Goal: Obtain resource: Download file/media

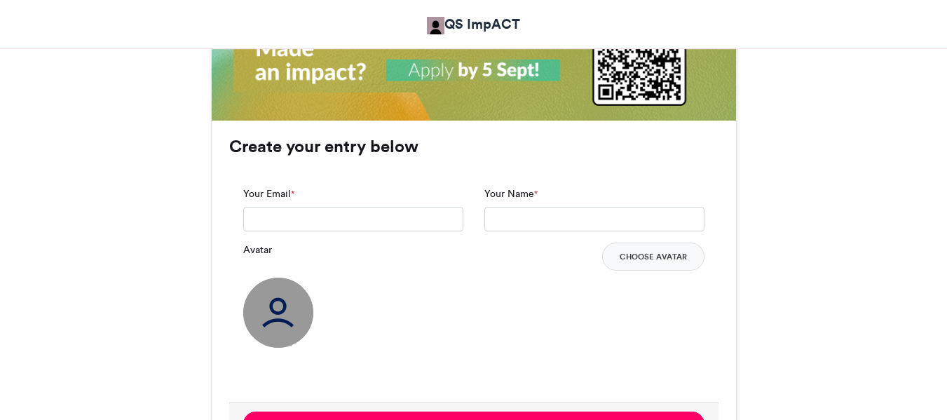
scroll to position [982, 0]
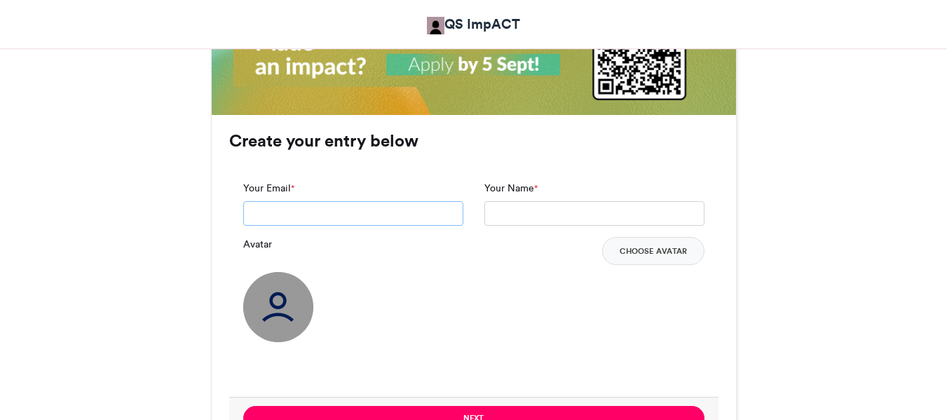
click at [338, 212] on input "Your Email *" at bounding box center [353, 213] width 220 height 25
type input "**********"
click at [529, 215] on input "Your Name *" at bounding box center [595, 213] width 220 height 25
type input "**********"
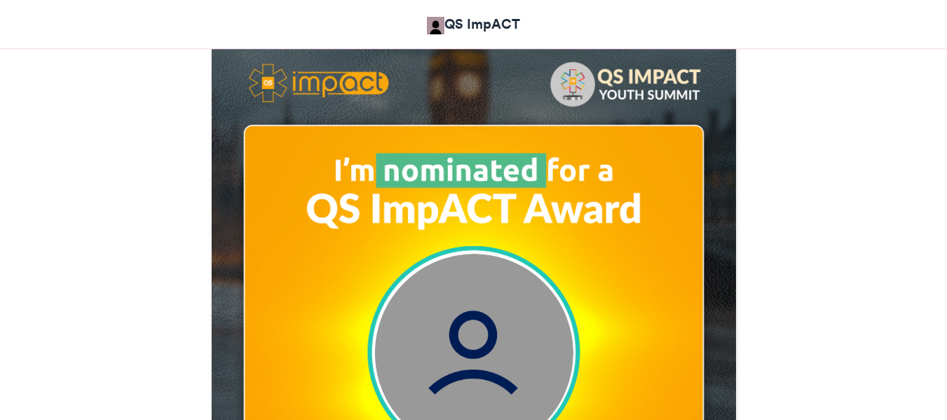
scroll to position [428, 0]
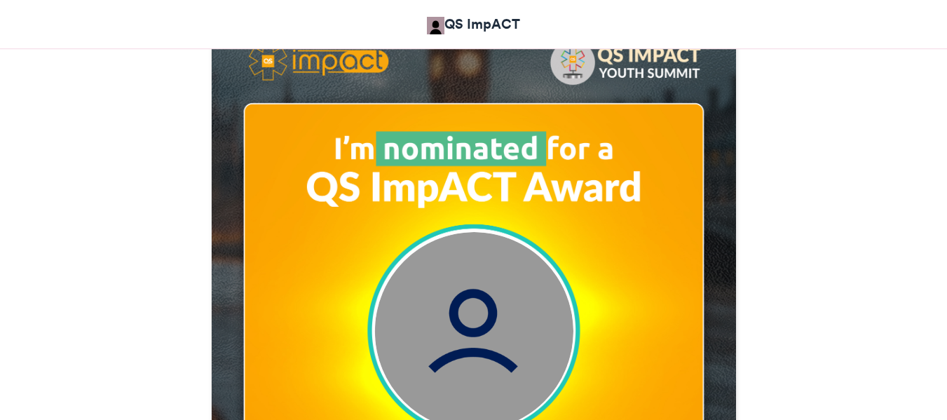
click at [460, 334] on img at bounding box center [473, 331] width 198 height 198
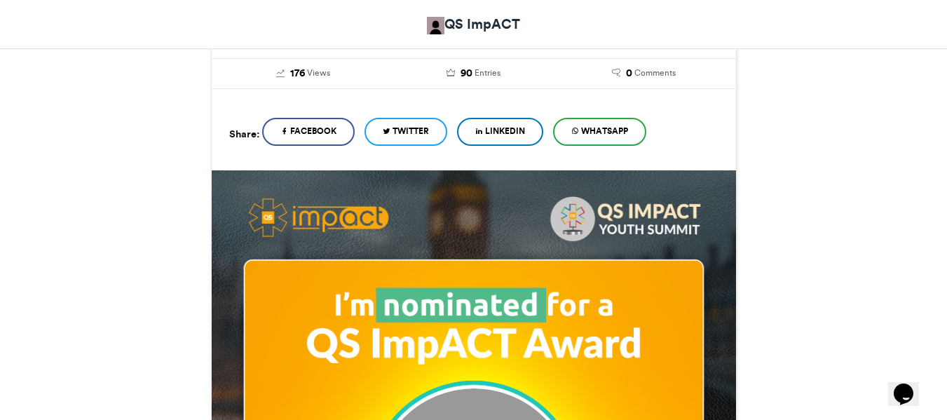
scroll to position [0, 0]
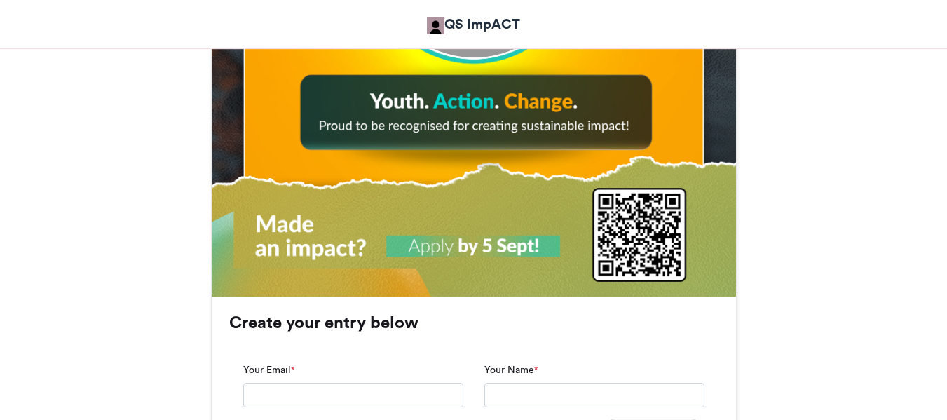
scroll to position [822, 0]
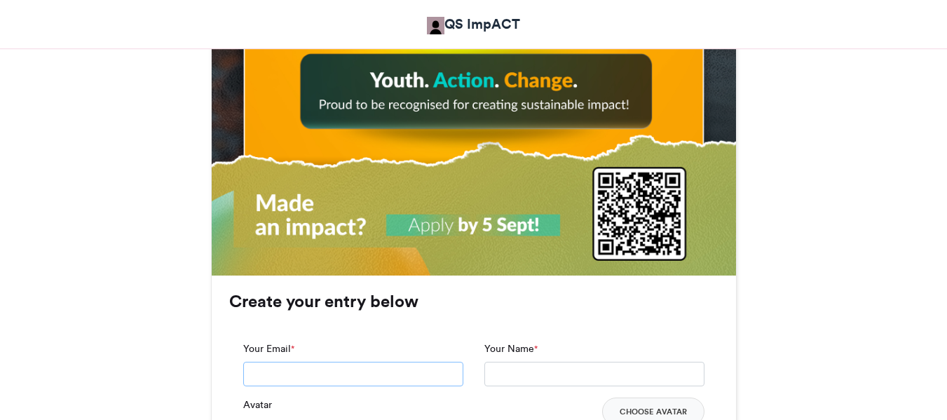
click at [354, 378] on input "Your Email *" at bounding box center [353, 374] width 220 height 25
type input "**********"
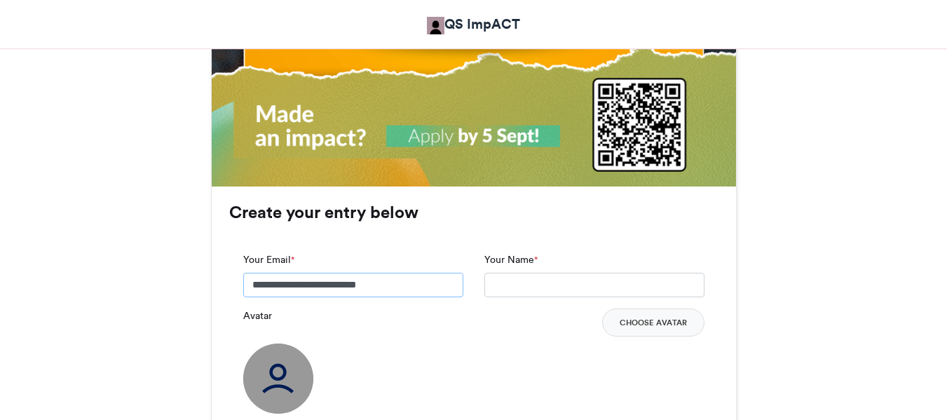
scroll to position [912, 0]
click at [504, 283] on input "Your Name *" at bounding box center [595, 284] width 220 height 25
type input "**********"
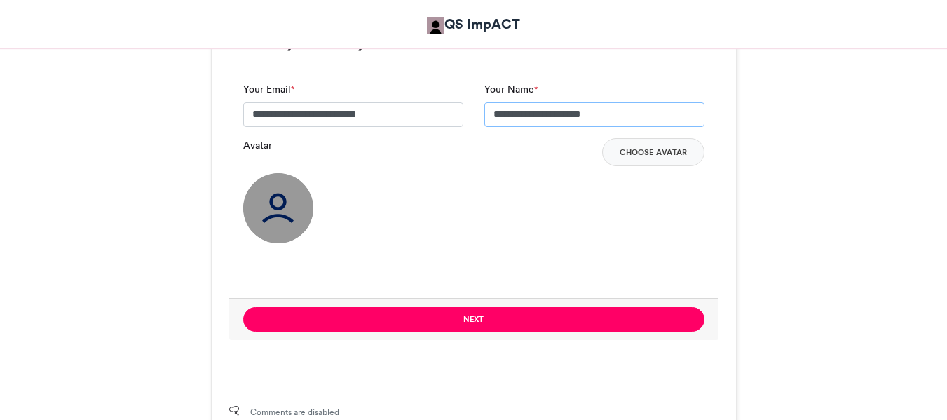
scroll to position [1083, 0]
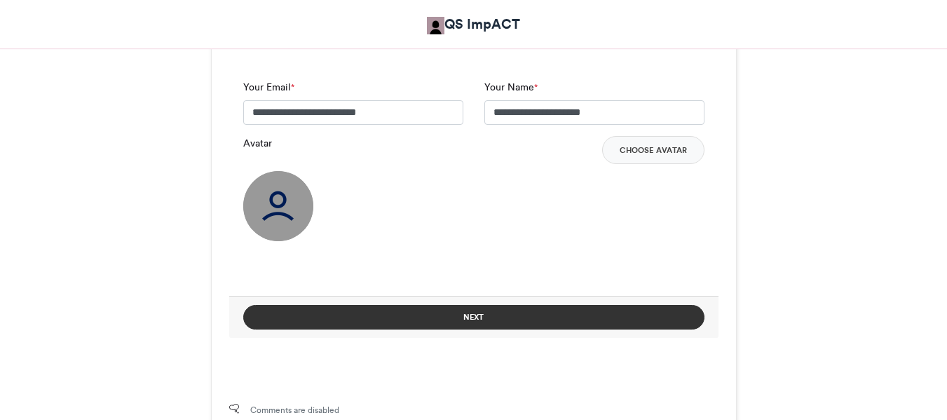
click at [497, 313] on button "Next" at bounding box center [473, 317] width 461 height 25
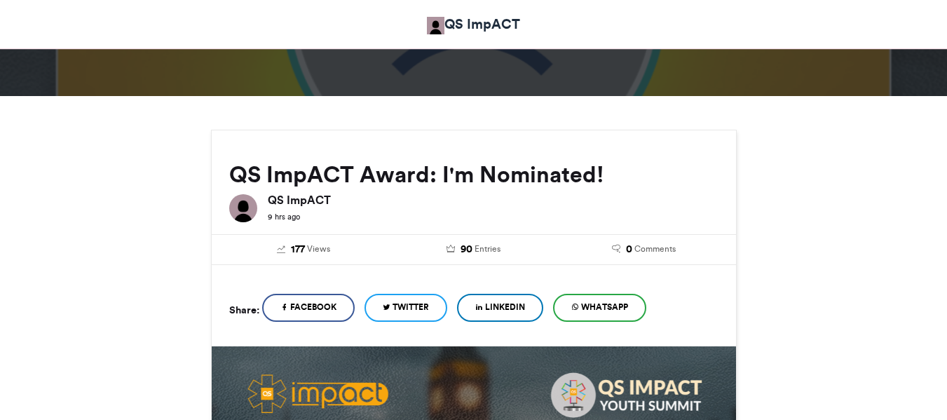
scroll to position [135, 0]
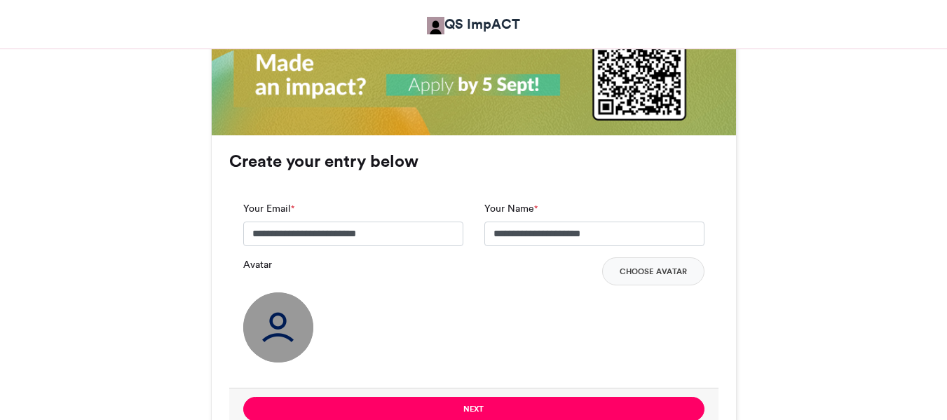
scroll to position [963, 0]
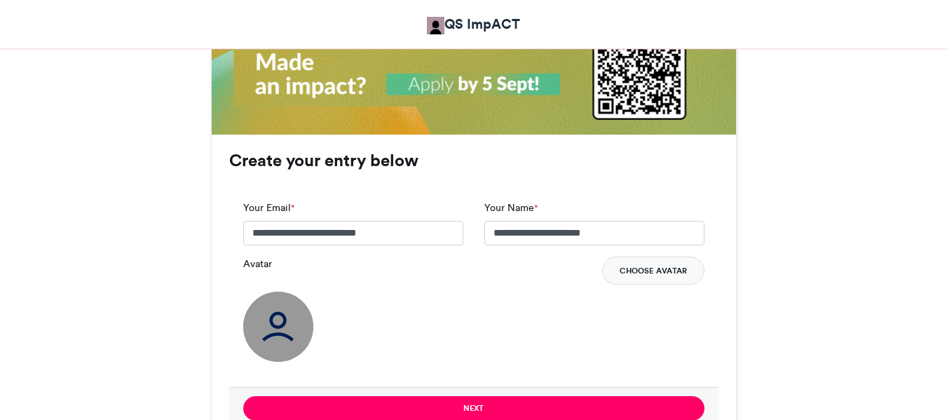
click at [655, 273] on button "Choose Avatar" at bounding box center [653, 271] width 102 height 28
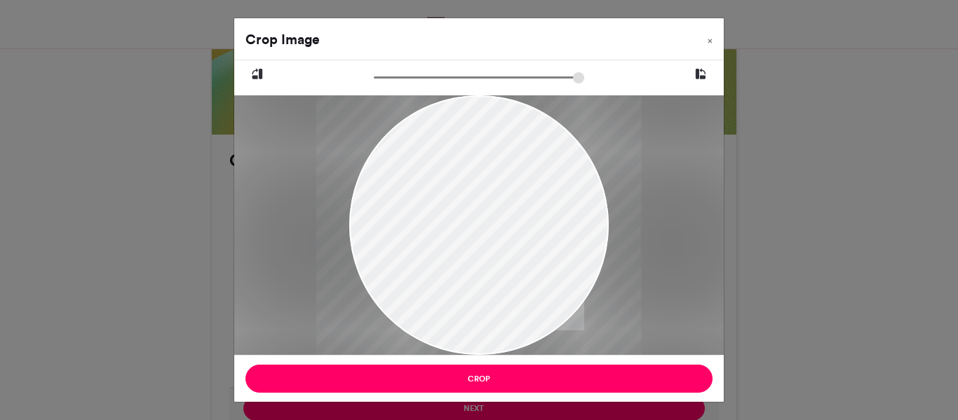
type input "******"
click at [427, 77] on input "zoom" at bounding box center [479, 77] width 210 height 13
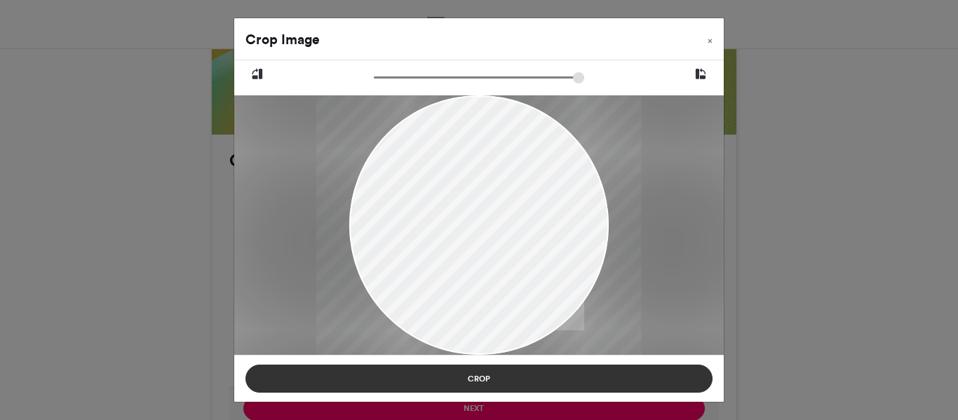
click at [458, 375] on button "Crop" at bounding box center [478, 379] width 467 height 28
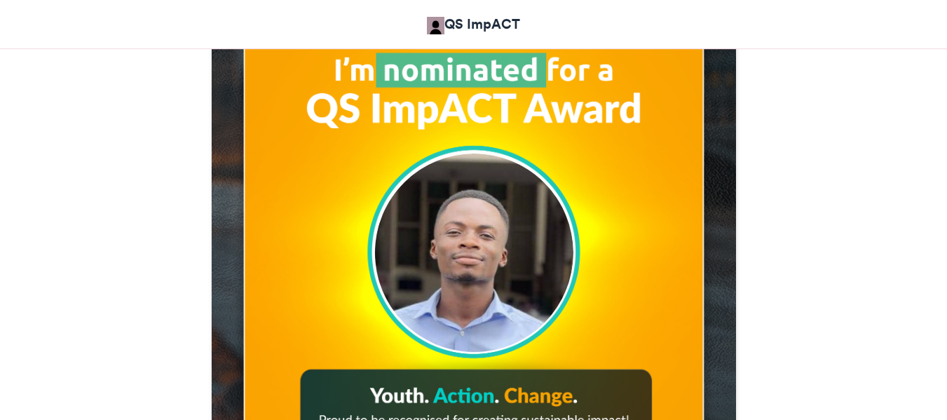
scroll to position [506, 0]
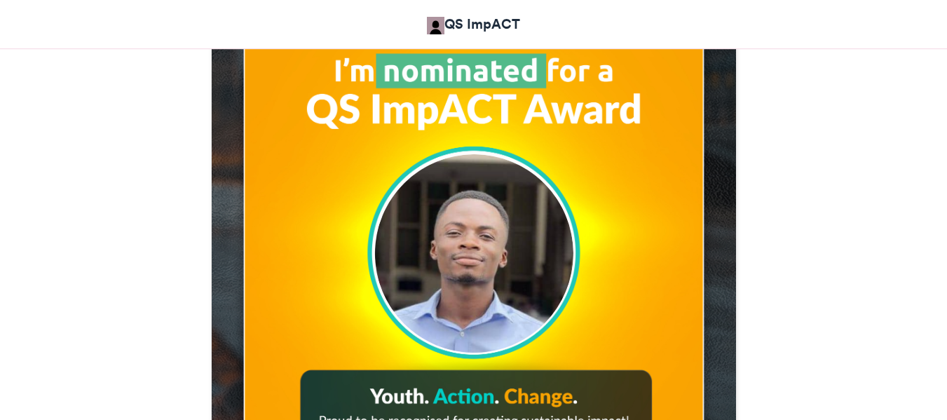
click at [467, 313] on img at bounding box center [473, 253] width 198 height 198
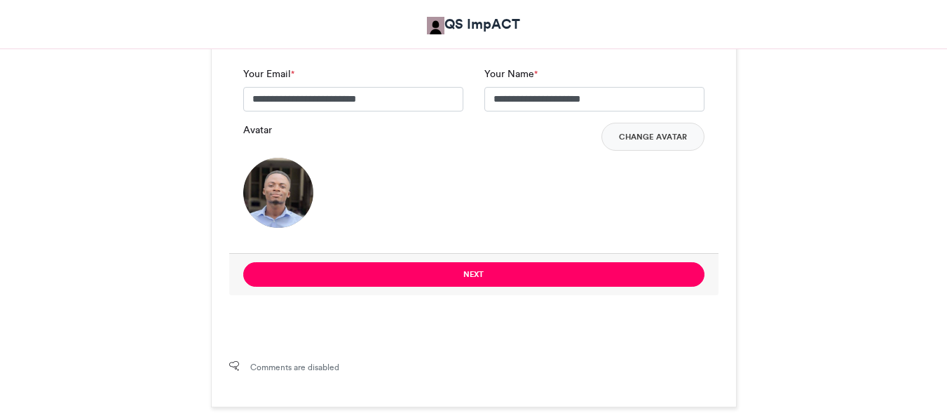
scroll to position [1094, 0]
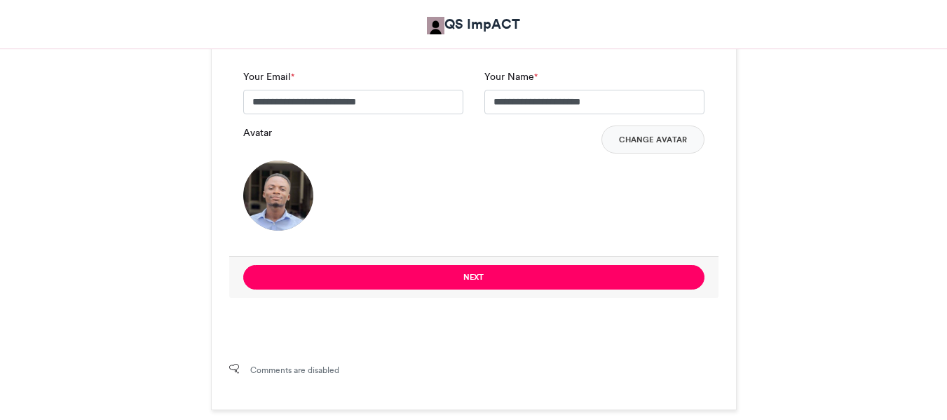
click at [264, 209] on img at bounding box center [278, 196] width 70 height 70
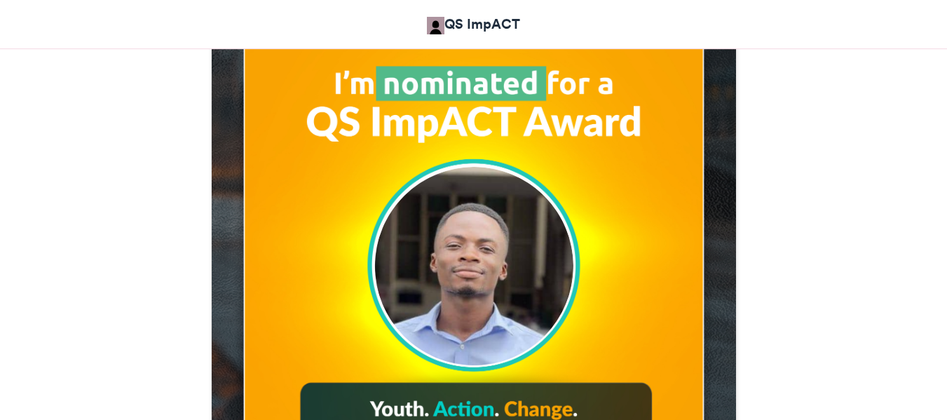
scroll to position [494, 0]
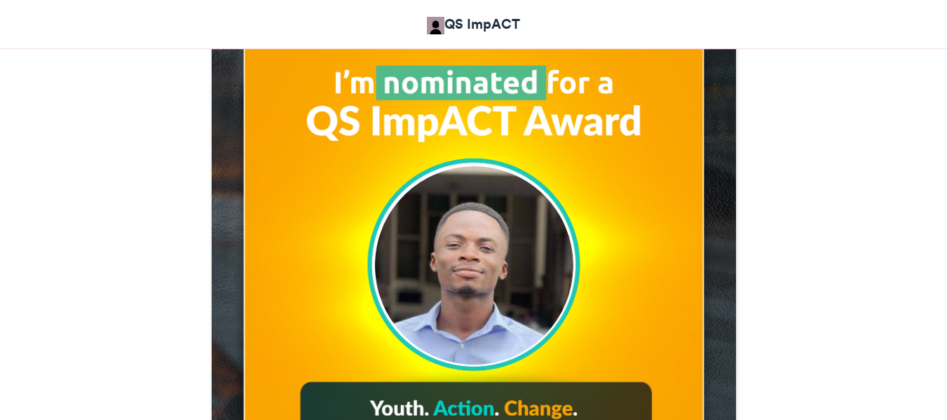
click at [493, 204] on img at bounding box center [473, 265] width 198 height 198
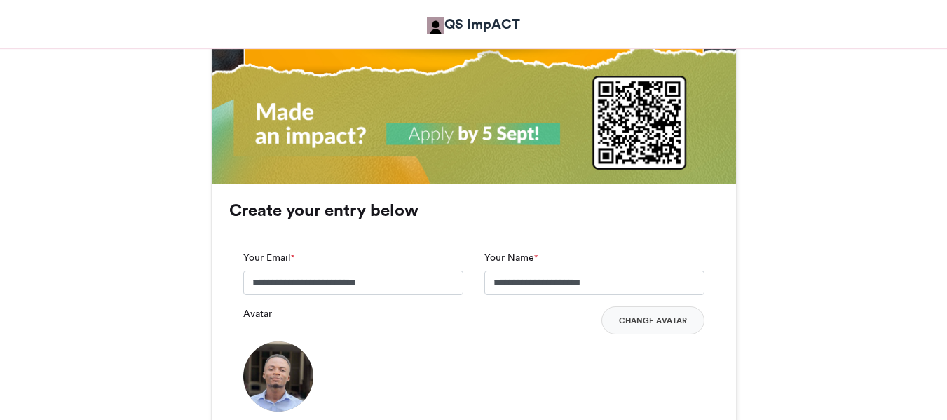
scroll to position [924, 0]
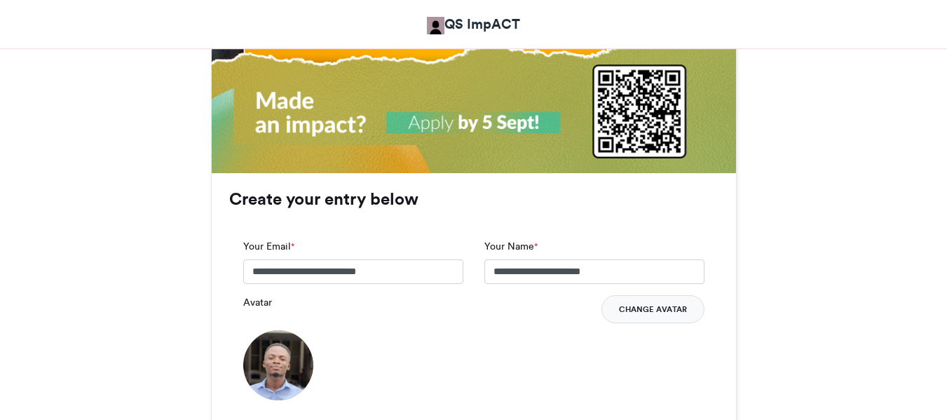
click at [633, 308] on button "Change Avatar" at bounding box center [653, 309] width 103 height 28
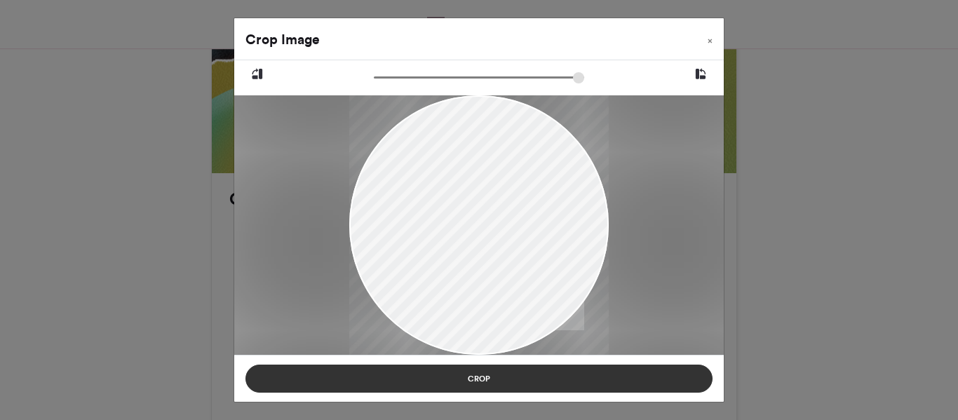
click at [413, 386] on button "Crop" at bounding box center [478, 379] width 467 height 28
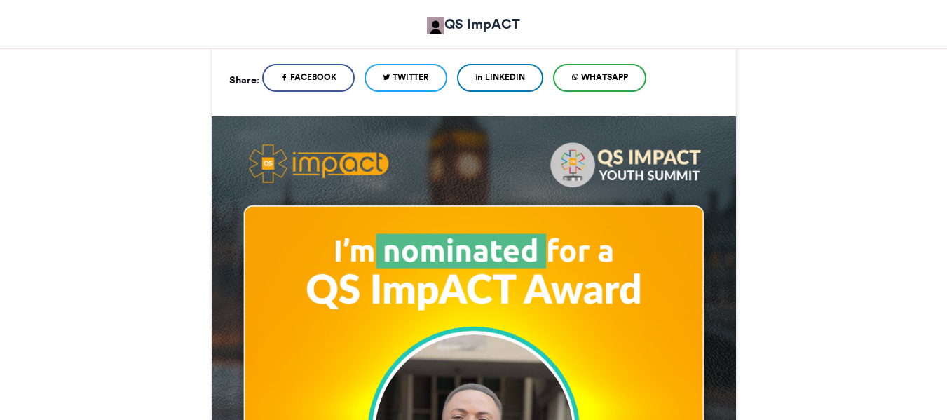
scroll to position [0, 0]
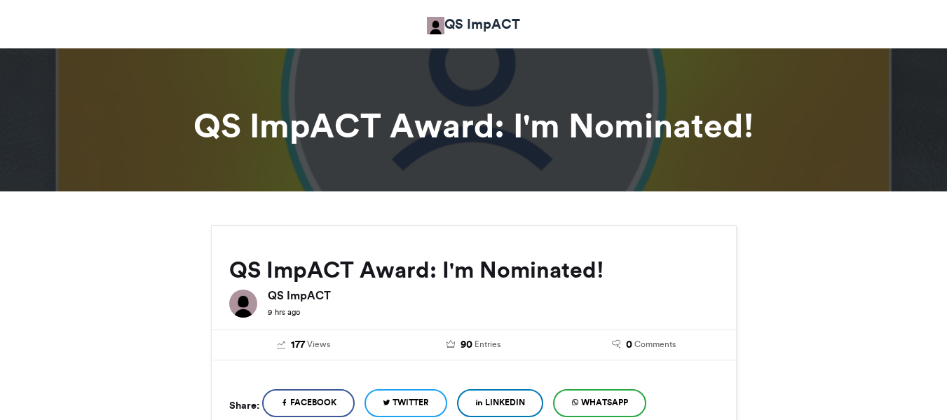
click at [297, 77] on div at bounding box center [473, 115] width 947 height 153
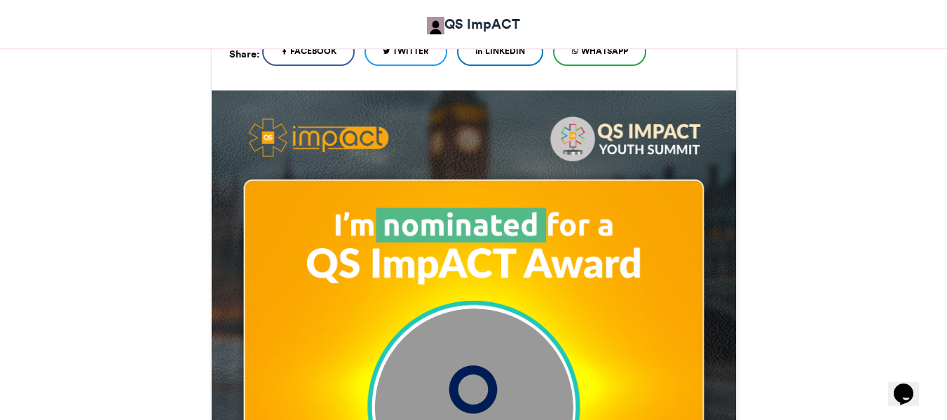
scroll to position [347, 0]
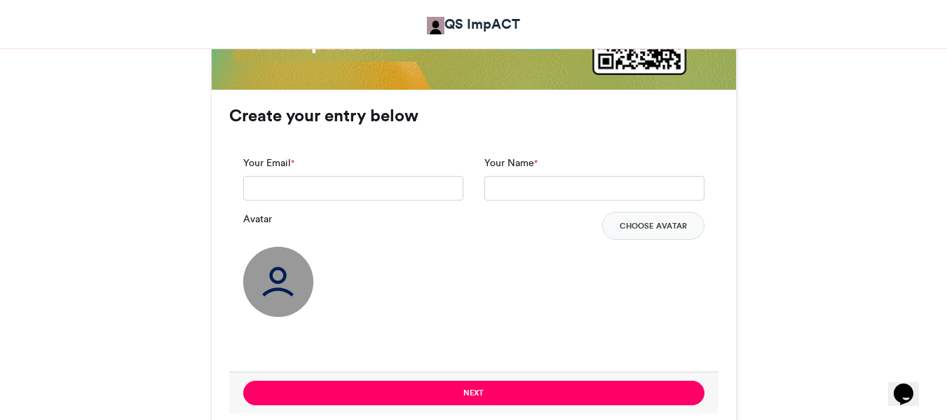
scroll to position [1005, 0]
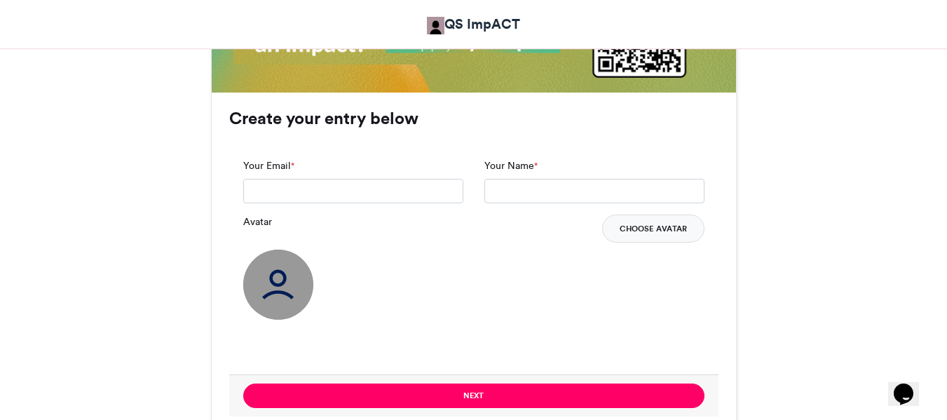
click at [672, 226] on button "Choose Avatar" at bounding box center [653, 229] width 102 height 28
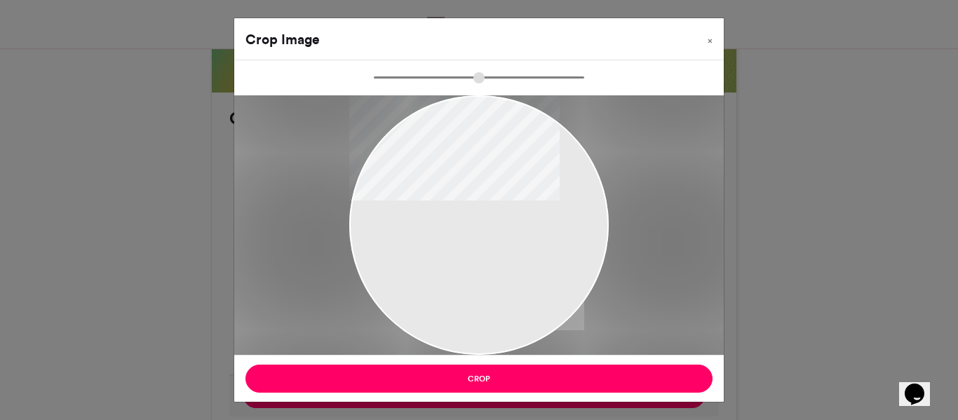
type input "******"
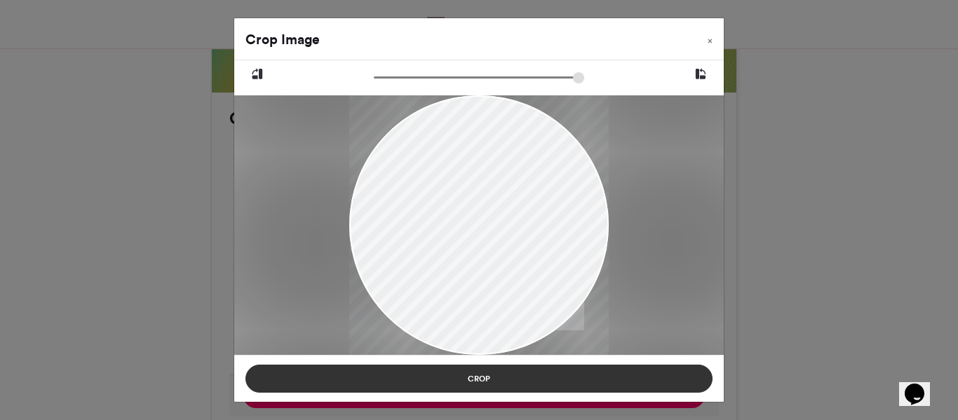
click at [485, 374] on button "Crop" at bounding box center [478, 379] width 467 height 28
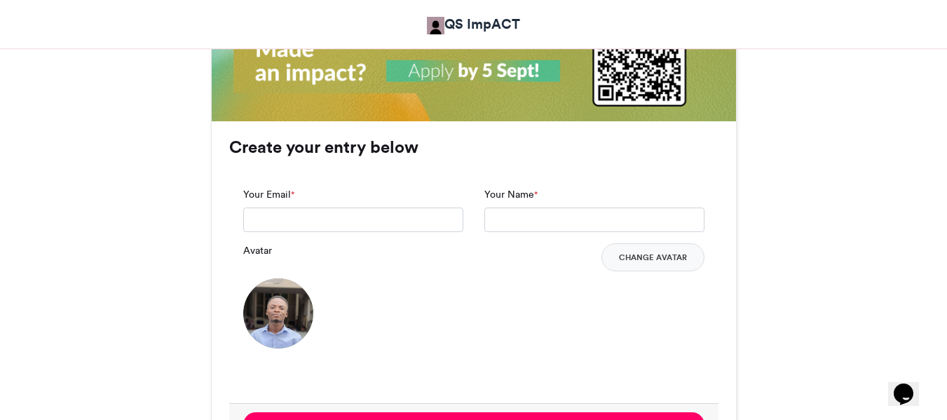
scroll to position [978, 0]
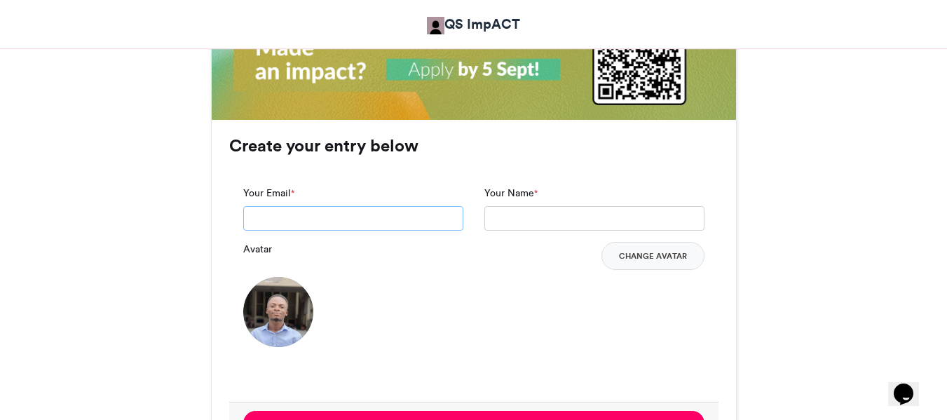
click at [379, 217] on input "Your Email *" at bounding box center [353, 218] width 220 height 25
type input "**********"
click at [506, 229] on input "Your Name *" at bounding box center [595, 218] width 220 height 25
type input "**********"
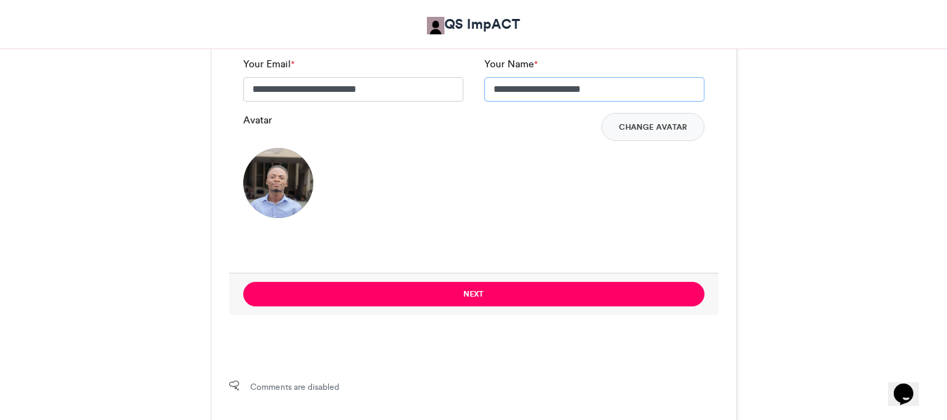
scroll to position [1107, 0]
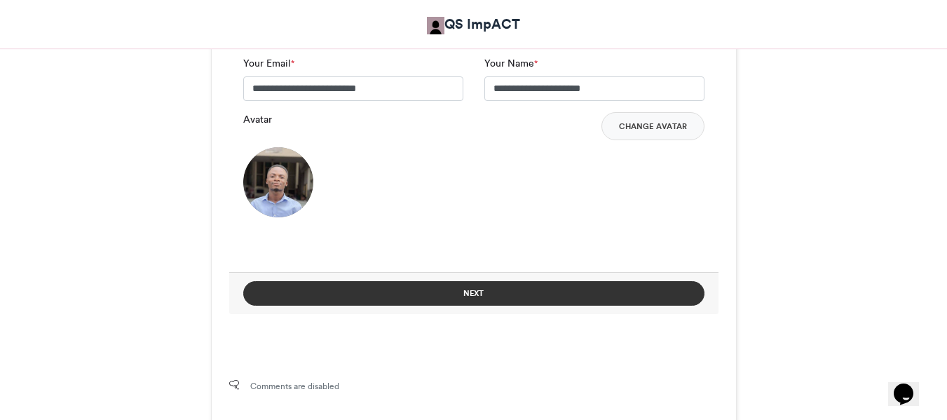
click at [447, 303] on button "Next" at bounding box center [473, 293] width 461 height 25
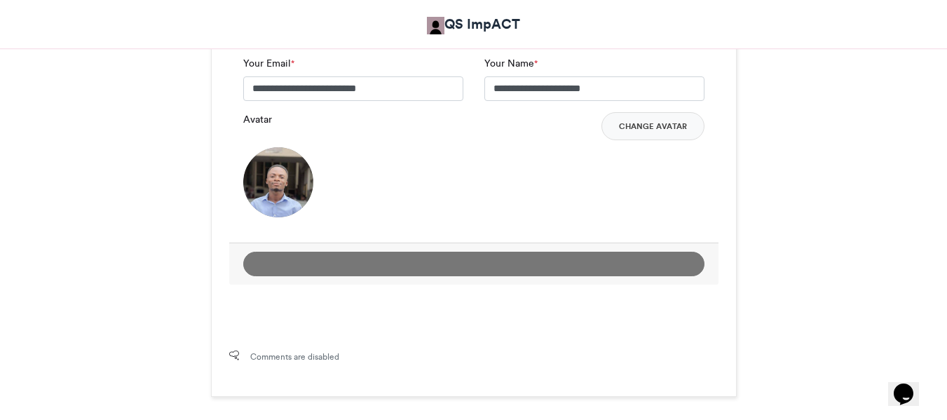
scroll to position [214, 0]
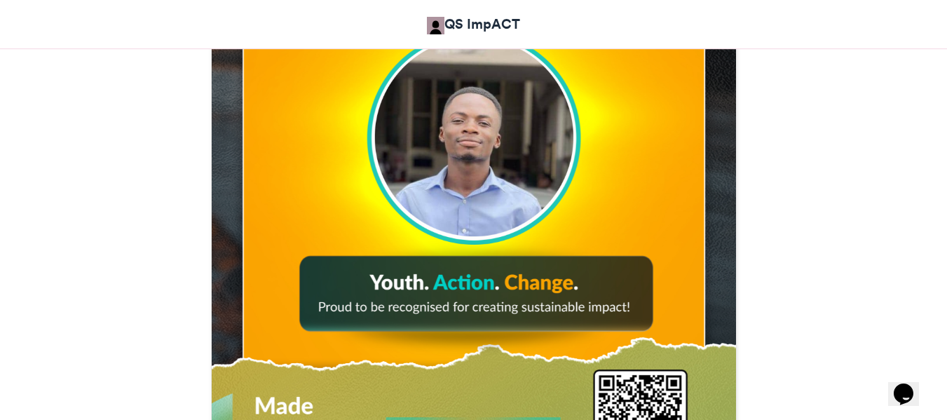
scroll to position [623, 0]
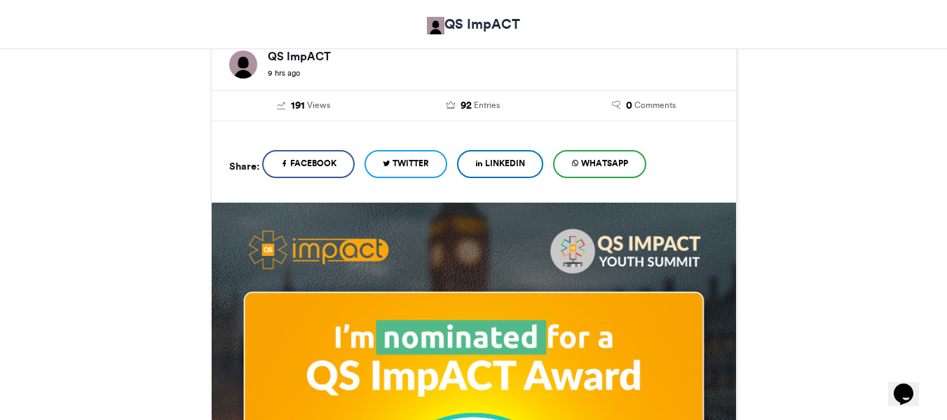
scroll to position [234, 0]
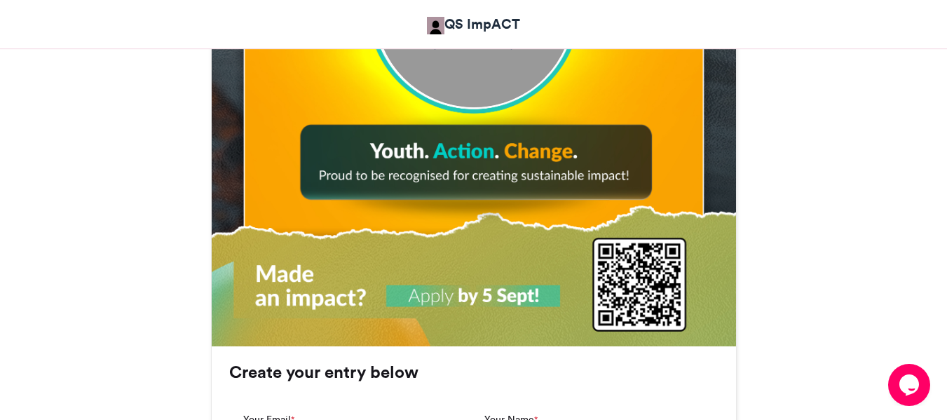
scroll to position [752, 0]
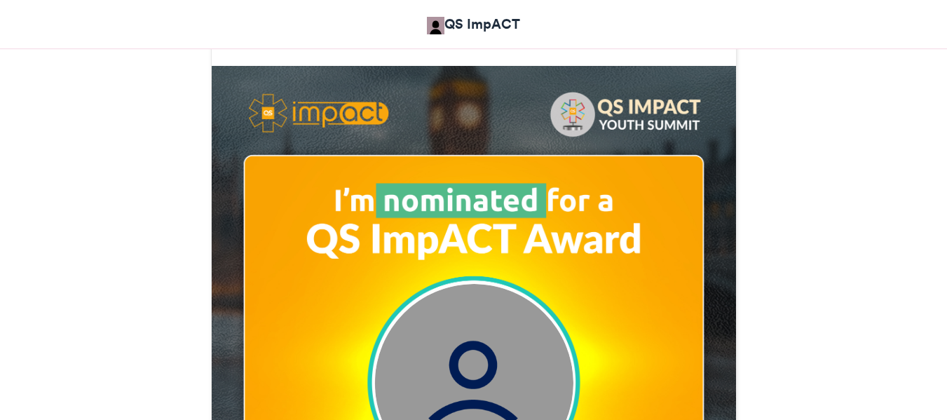
scroll to position [377, 0]
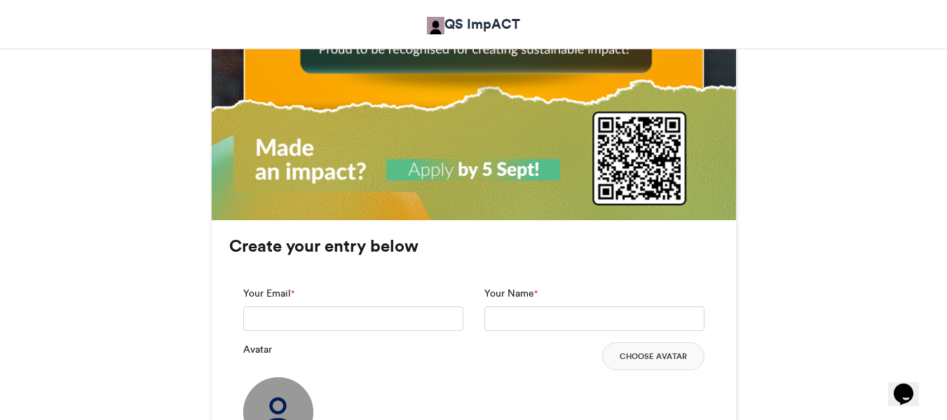
scroll to position [878, 0]
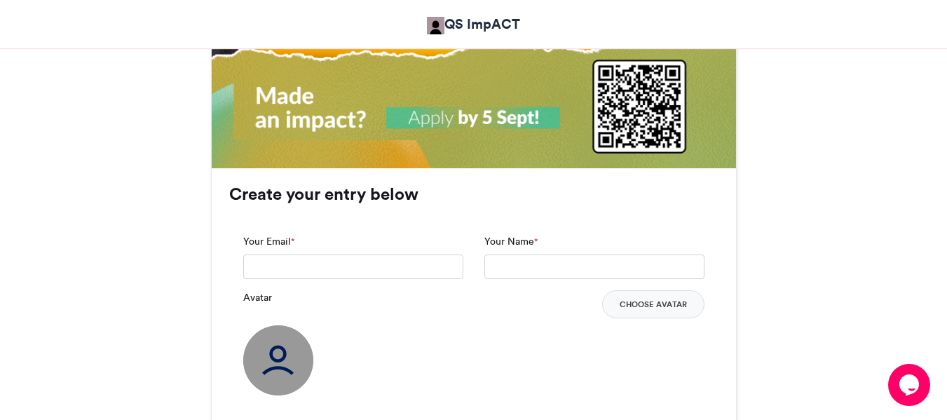
scroll to position [930, 0]
click at [680, 299] on button "Choose Avatar" at bounding box center [653, 304] width 102 height 28
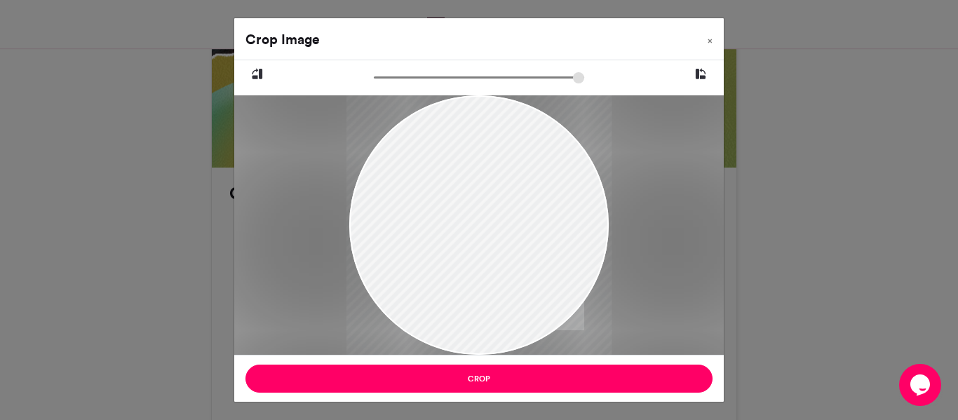
click at [457, 75] on input "zoom" at bounding box center [479, 77] width 210 height 13
click at [260, 69] on icon at bounding box center [257, 74] width 13 height 18
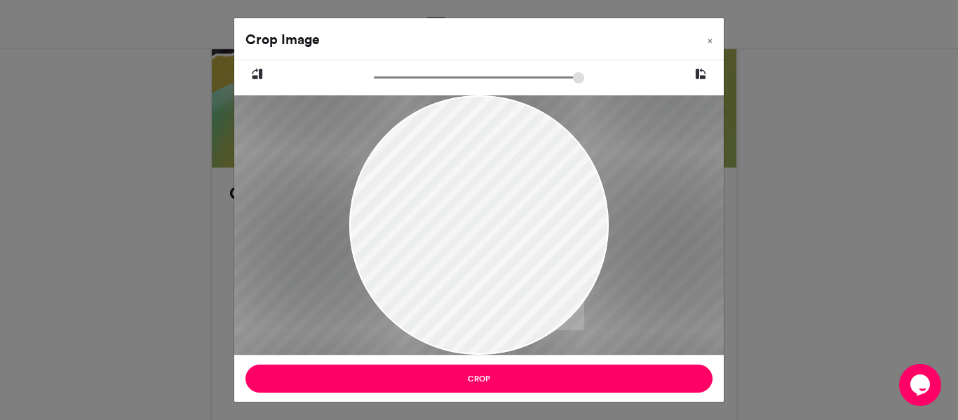
type input "******"
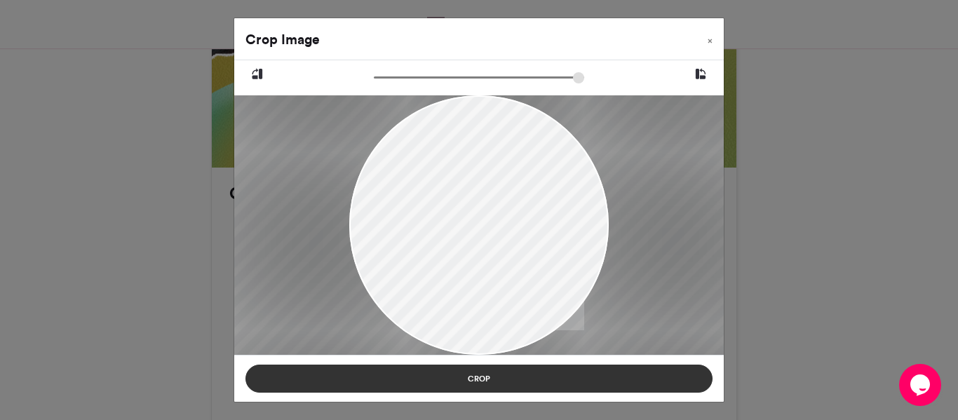
click at [440, 373] on button "Crop" at bounding box center [478, 379] width 467 height 28
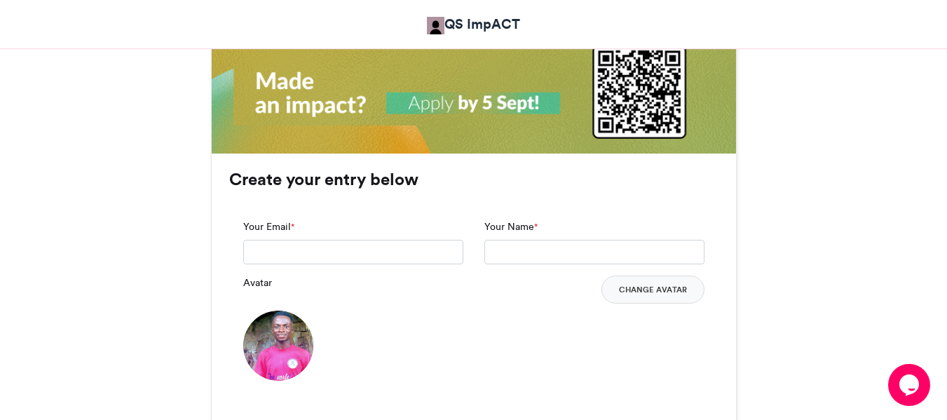
scroll to position [945, 0]
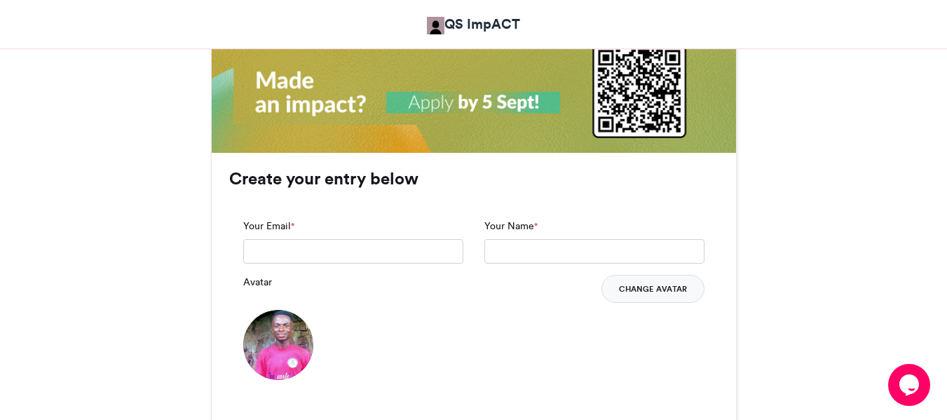
click at [673, 295] on button "Change Avatar" at bounding box center [653, 289] width 103 height 28
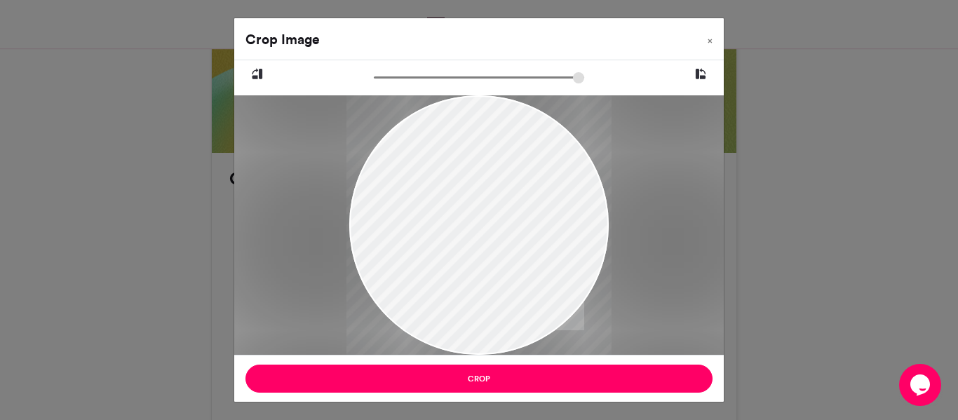
type input "******"
click at [708, 31] on button "×" at bounding box center [709, 37] width 27 height 39
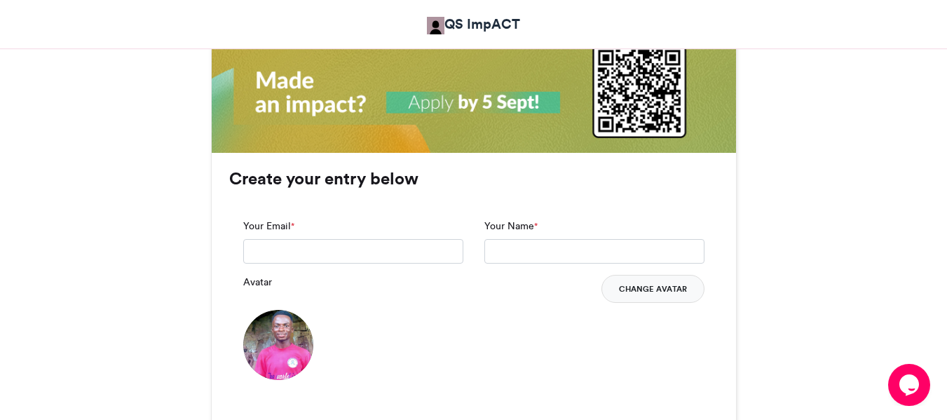
click at [646, 281] on button "Change Avatar" at bounding box center [653, 289] width 103 height 28
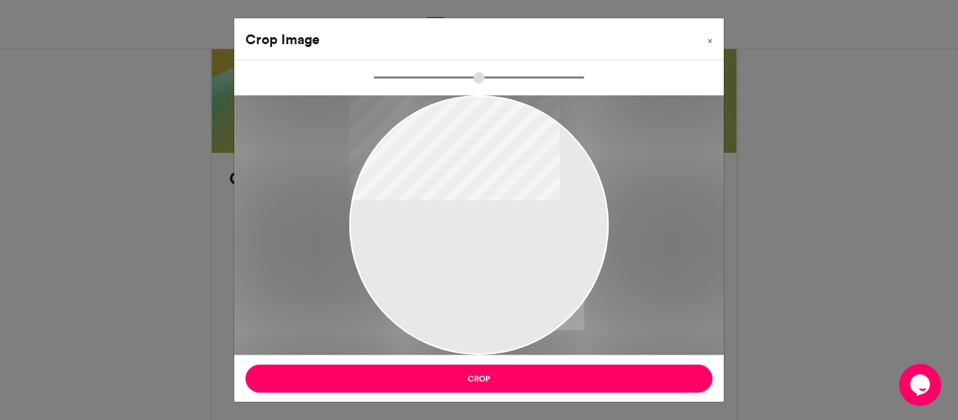
type input "******"
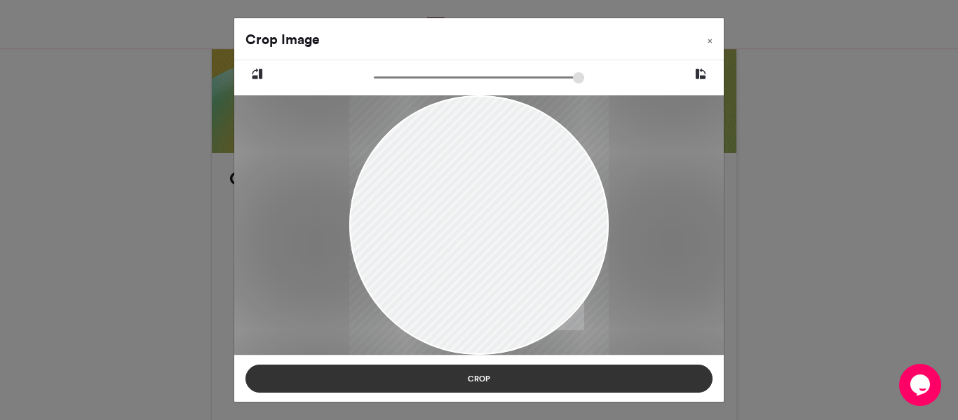
click at [504, 377] on button "Crop" at bounding box center [478, 379] width 467 height 28
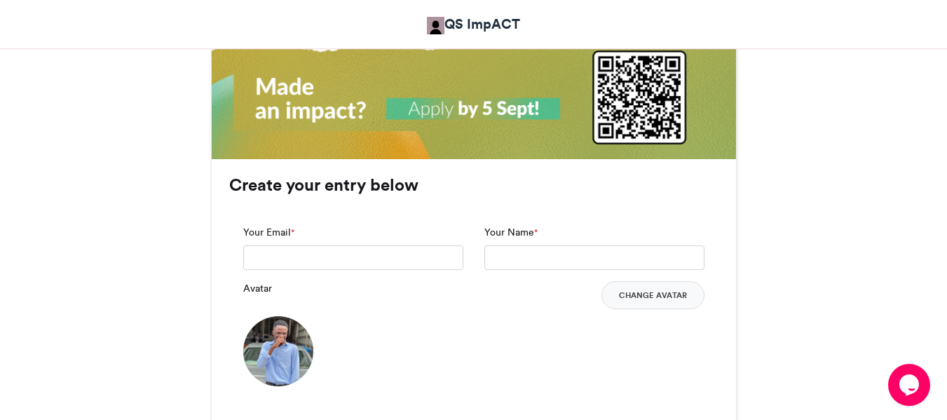
scroll to position [962, 0]
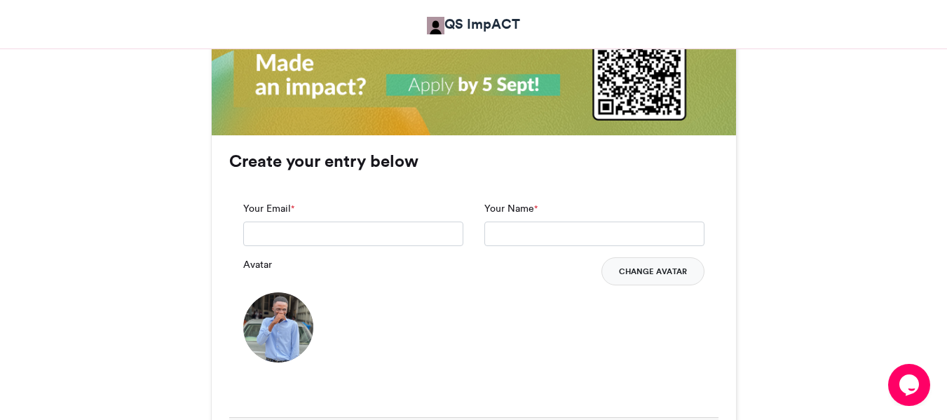
click at [644, 276] on button "Change Avatar" at bounding box center [653, 271] width 103 height 28
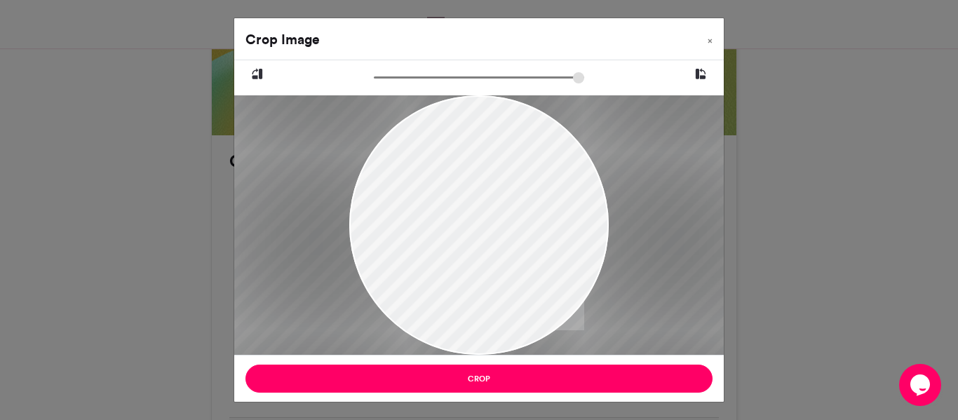
click at [466, 79] on input "zoom" at bounding box center [479, 77] width 210 height 13
click at [410, 79] on input "zoom" at bounding box center [479, 77] width 210 height 13
click at [391, 76] on input "zoom" at bounding box center [479, 77] width 210 height 13
type input "******"
click at [380, 76] on input "zoom" at bounding box center [479, 77] width 210 height 13
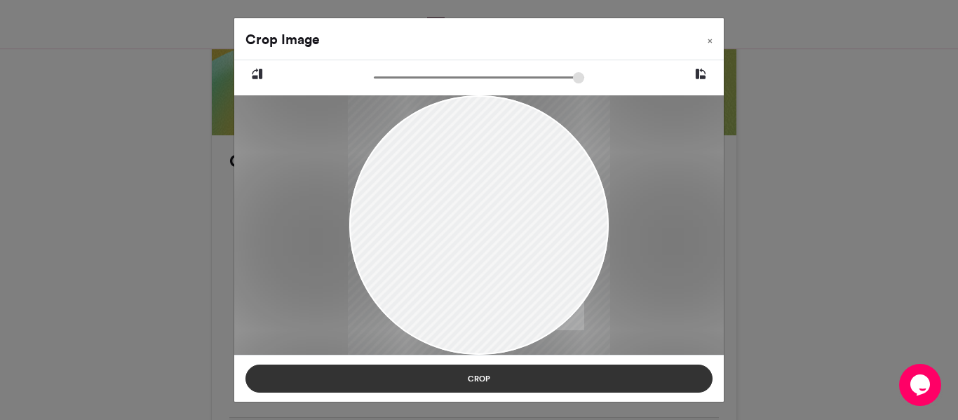
click at [472, 374] on button "Crop" at bounding box center [478, 379] width 467 height 28
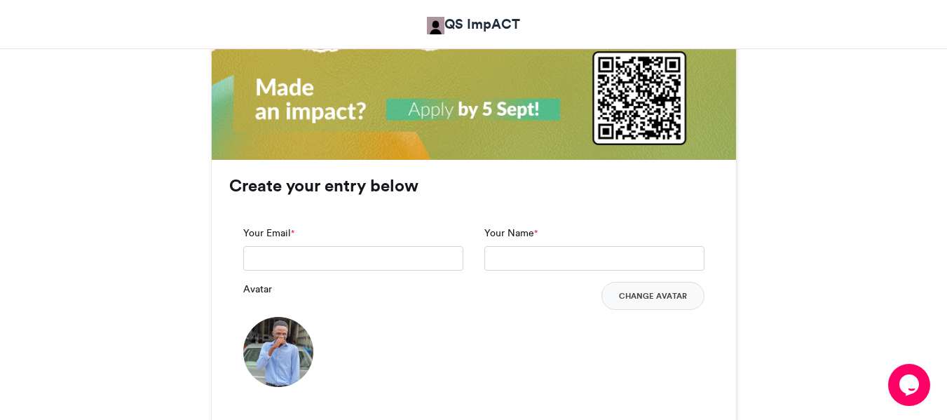
scroll to position [938, 0]
click at [376, 259] on input "Your Email *" at bounding box center [353, 257] width 220 height 25
type input "**********"
click at [524, 262] on input "Your Name *" at bounding box center [595, 257] width 220 height 25
type input "**********"
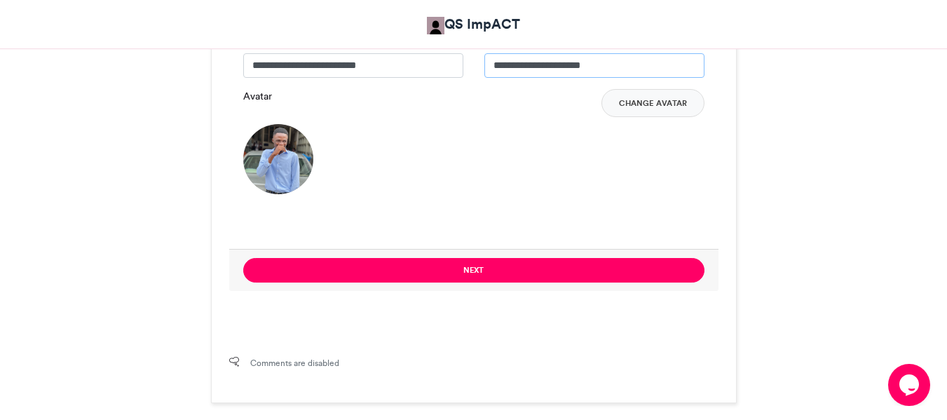
scroll to position [1131, 0]
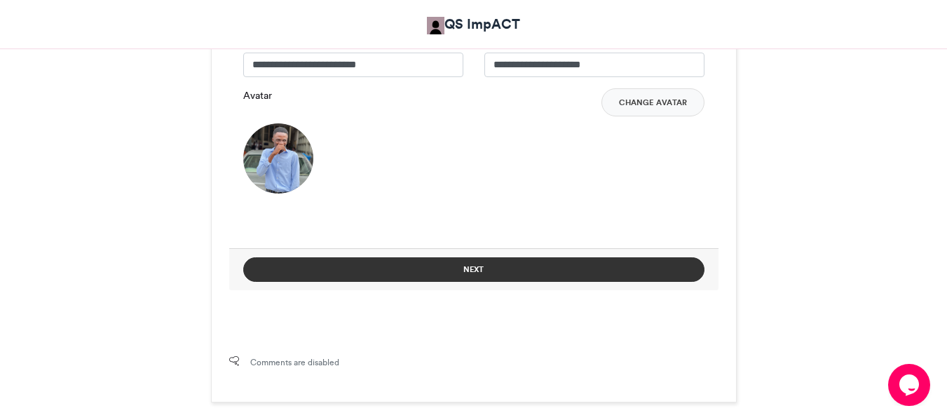
click at [480, 273] on button "Next" at bounding box center [473, 269] width 461 height 25
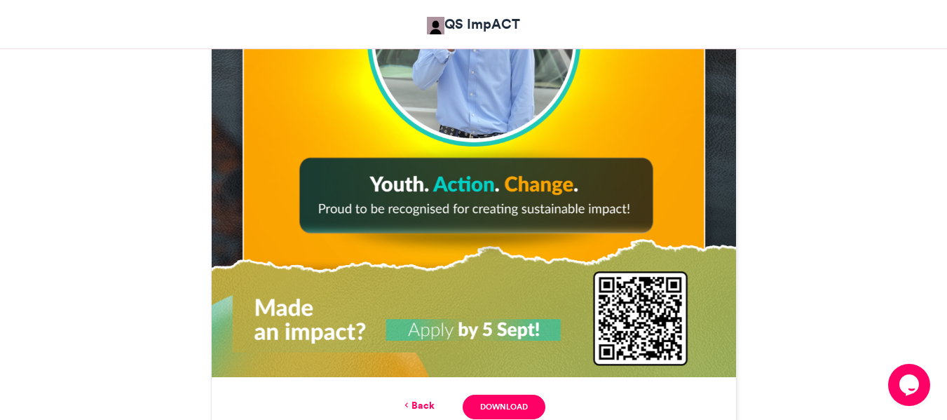
scroll to position [758, 0]
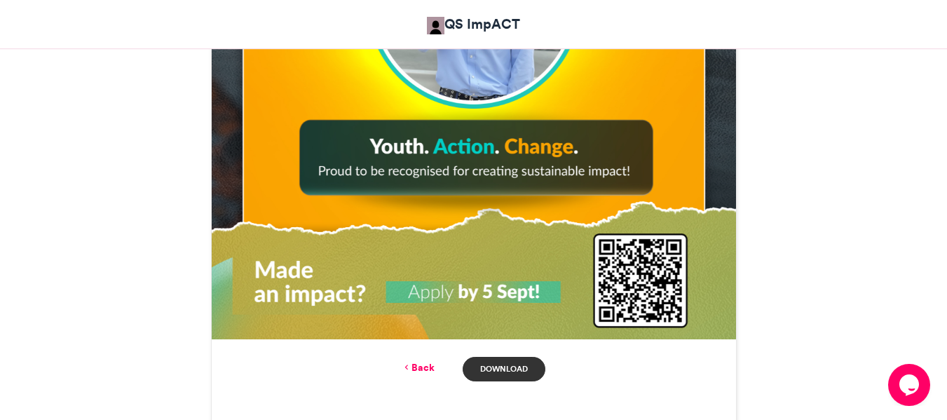
click at [489, 363] on link "Download" at bounding box center [504, 369] width 82 height 25
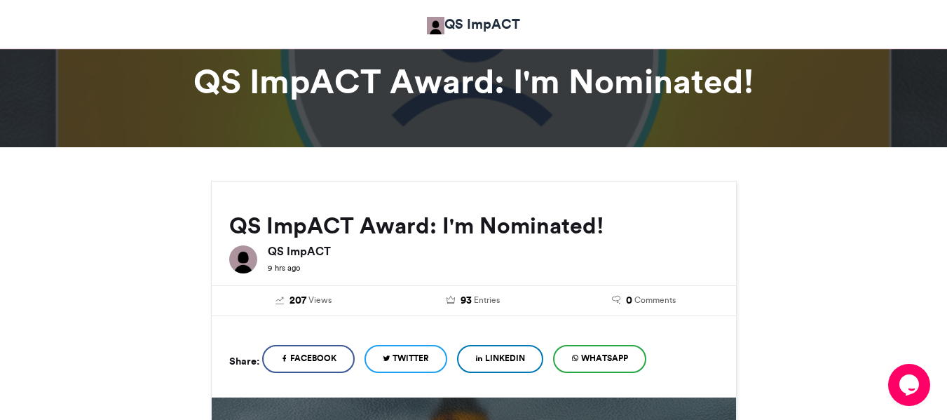
scroll to position [0, 0]
